Goal: Task Accomplishment & Management: Manage account settings

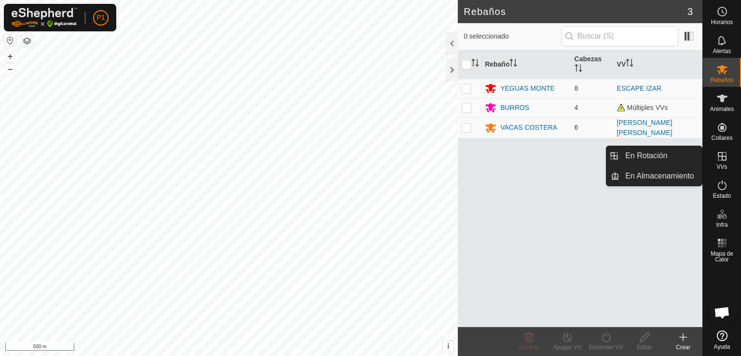
click at [714, 156] on es-virtualpaddocks-svg-icon at bounding box center [721, 156] width 17 height 15
click at [696, 158] on link "En Rotación" at bounding box center [660, 155] width 82 height 19
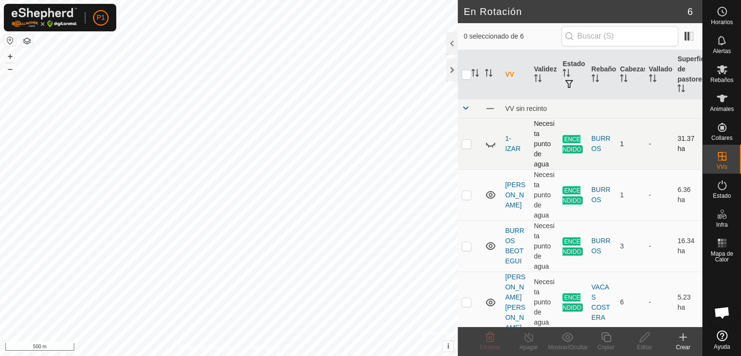
click at [463, 144] on p-checkbox at bounding box center [467, 144] width 10 height 8
click at [469, 140] on p-checkbox at bounding box center [467, 144] width 10 height 8
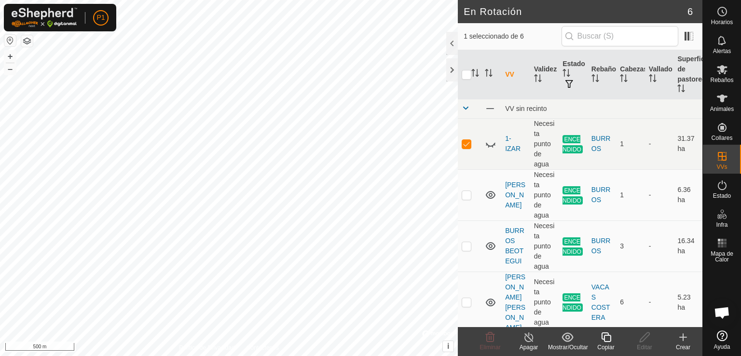
click at [560, 341] on show-hide-svg-icon at bounding box center [567, 337] width 39 height 12
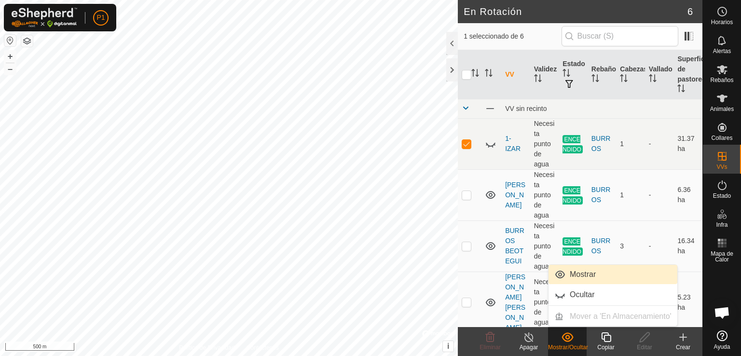
click at [587, 278] on link "Mostrar" at bounding box center [612, 274] width 129 height 19
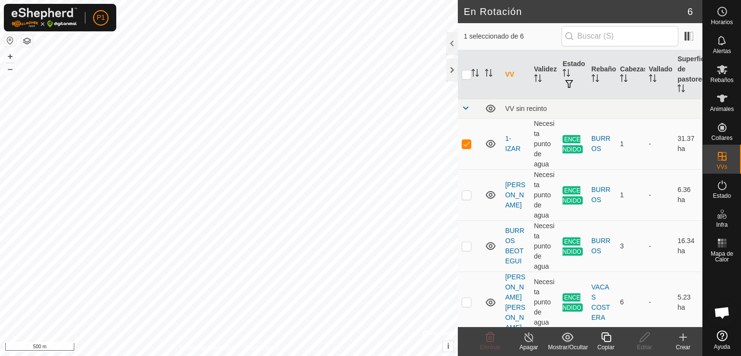
click at [557, 334] on show-hide-svg-icon at bounding box center [567, 337] width 39 height 12
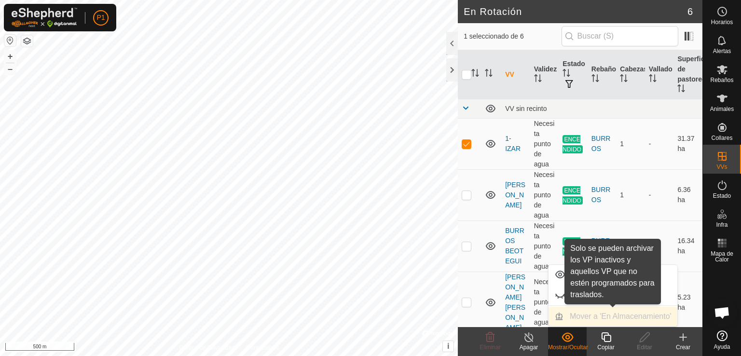
click at [629, 316] on div "Mover a 'En Almacenamiento'" at bounding box center [612, 316] width 129 height 19
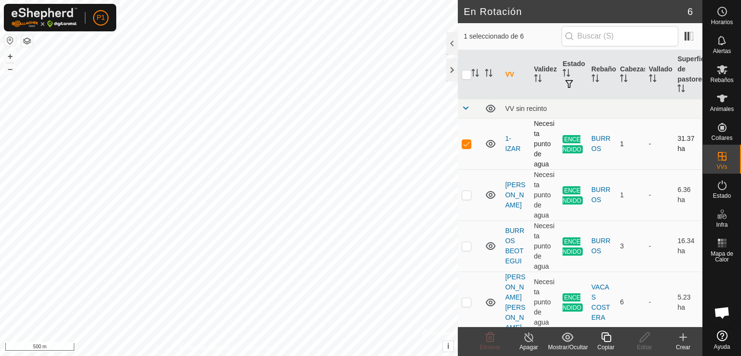
click at [466, 138] on td at bounding box center [469, 143] width 23 height 51
click at [466, 141] on p-checkbox at bounding box center [467, 144] width 10 height 8
checkbox input "true"
click at [720, 69] on icon at bounding box center [722, 70] width 12 height 12
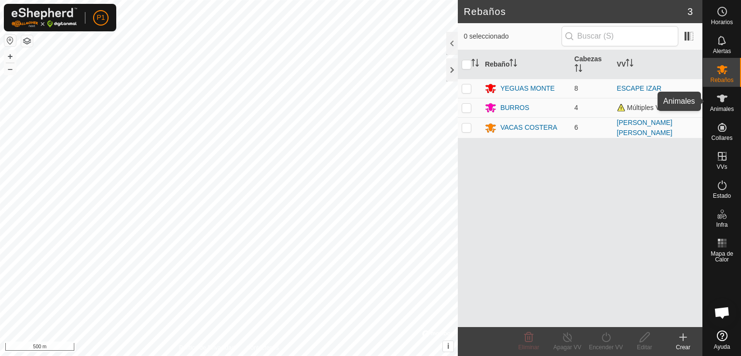
click at [734, 106] on div "Animales" at bounding box center [722, 101] width 38 height 29
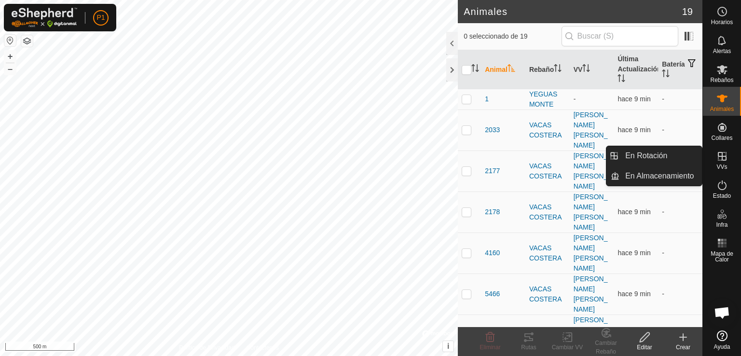
click at [720, 160] on icon at bounding box center [722, 156] width 9 height 9
click at [667, 169] on link "En Almacenamiento" at bounding box center [660, 175] width 82 height 19
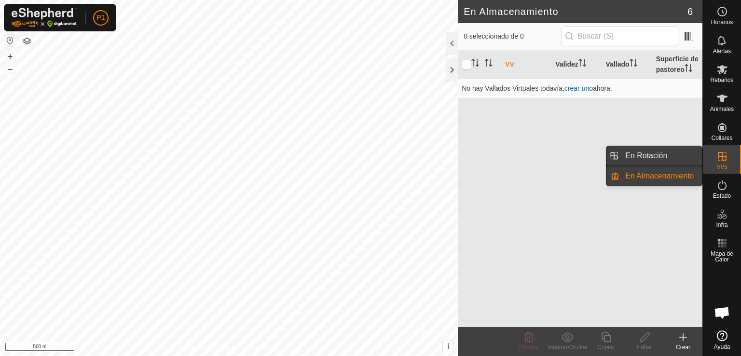
click at [678, 159] on link "En Rotación" at bounding box center [660, 155] width 82 height 19
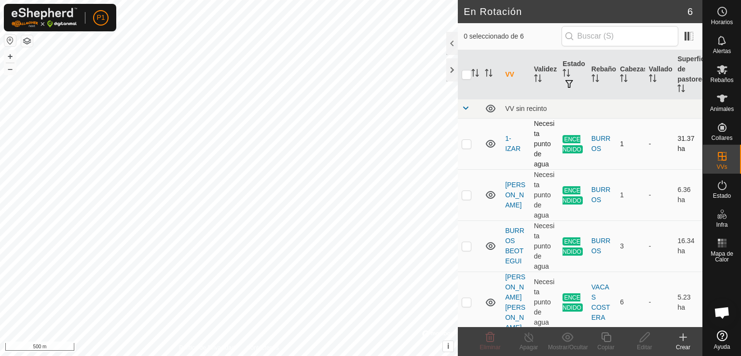
click at [461, 144] on td at bounding box center [469, 143] width 23 height 51
checkbox input "true"
click at [529, 343] on div "Apagar" at bounding box center [528, 347] width 39 height 9
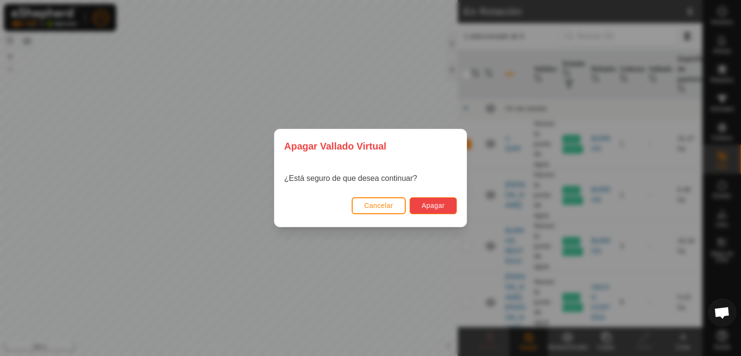
click at [434, 210] on button "Apagar" at bounding box center [432, 205] width 47 height 17
